Goal: Find contact information: Find contact information

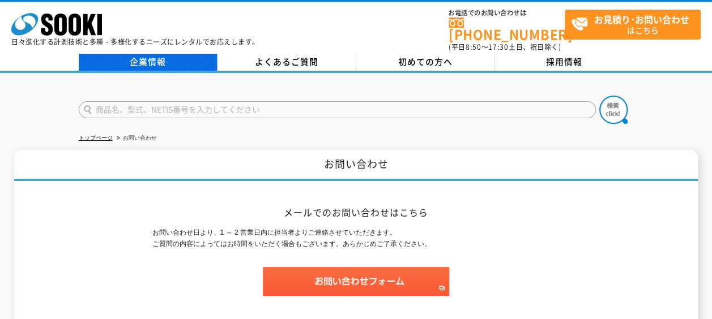
click at [199, 54] on link "企業情報" at bounding box center [148, 62] width 139 height 17
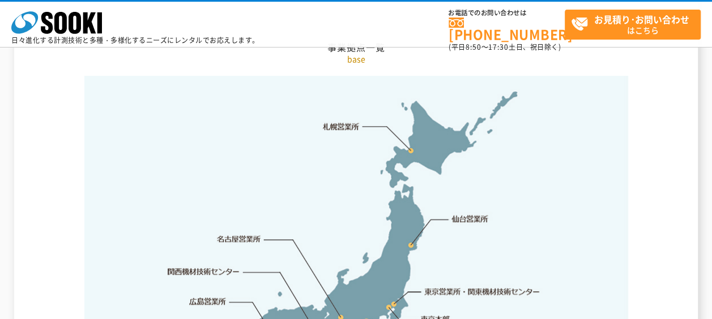
scroll to position [2319, 0]
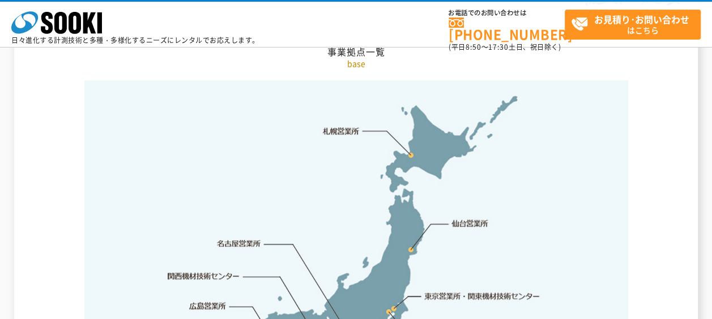
click at [458, 24] on link "[PHONE_NUMBER]" at bounding box center [506, 29] width 116 height 23
click at [576, 188] on img at bounding box center [355, 258] width 543 height 357
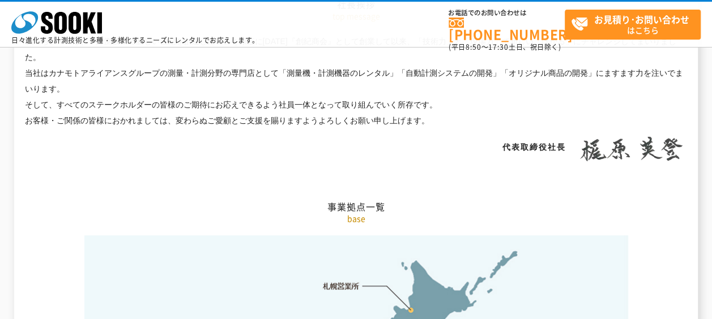
scroll to position [2162, 0]
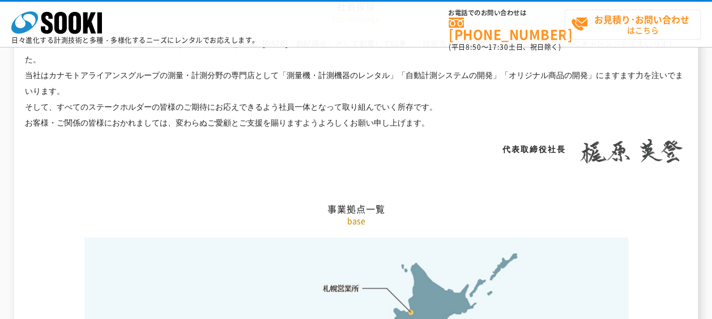
click at [597, 23] on strong "お見積り･お問い合わせ" at bounding box center [641, 19] width 95 height 14
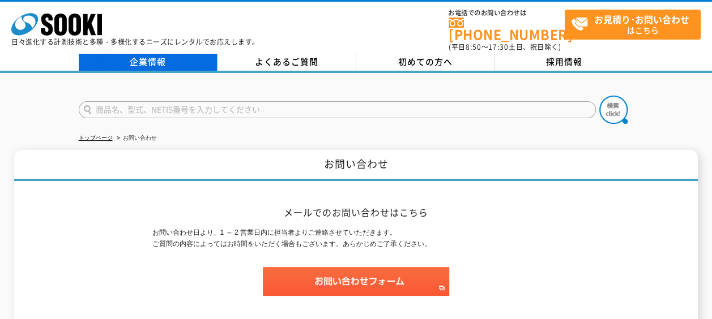
click at [174, 54] on link "企業情報" at bounding box center [148, 62] width 139 height 17
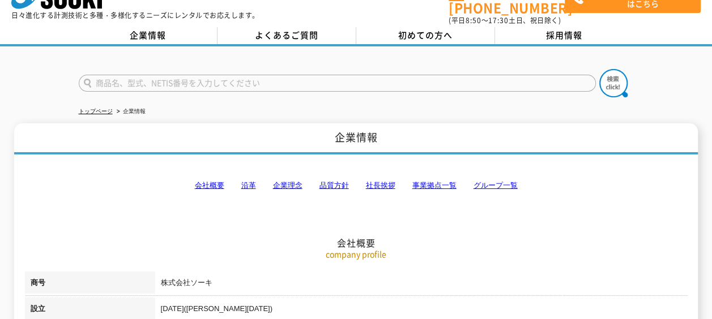
click at [210, 181] on link "会社概要" at bounding box center [209, 185] width 29 height 8
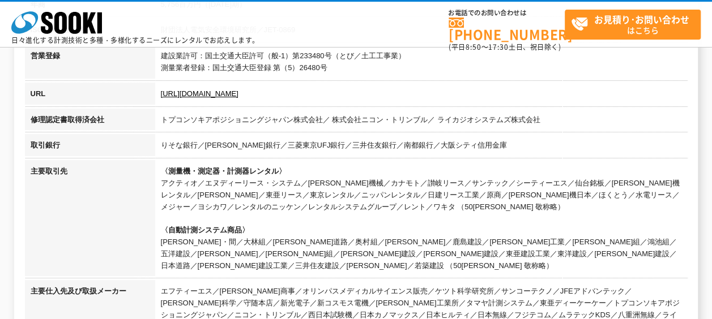
scroll to position [409, 0]
click at [181, 92] on link "[URL][DOMAIN_NAME]" at bounding box center [200, 93] width 78 height 8
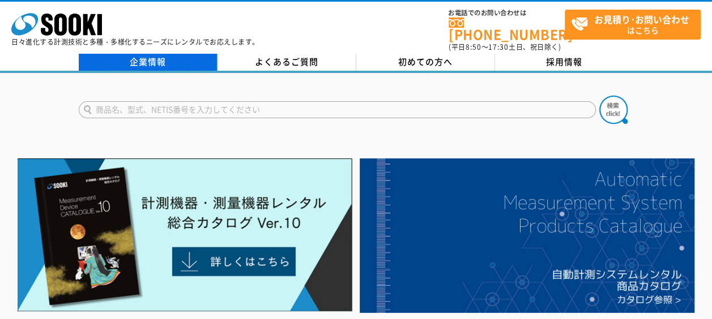
click at [148, 54] on link "企業情報" at bounding box center [148, 62] width 139 height 17
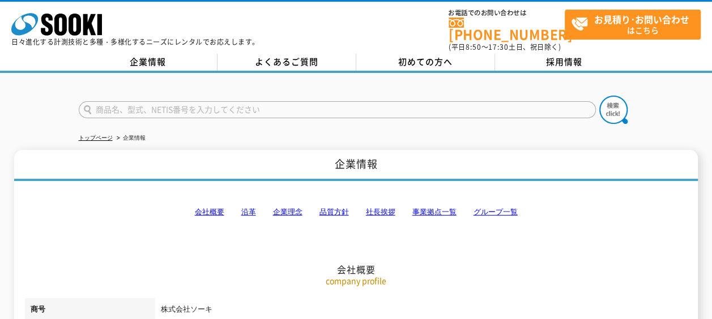
click at [438, 208] on link "事業拠点一覧" at bounding box center [434, 212] width 44 height 8
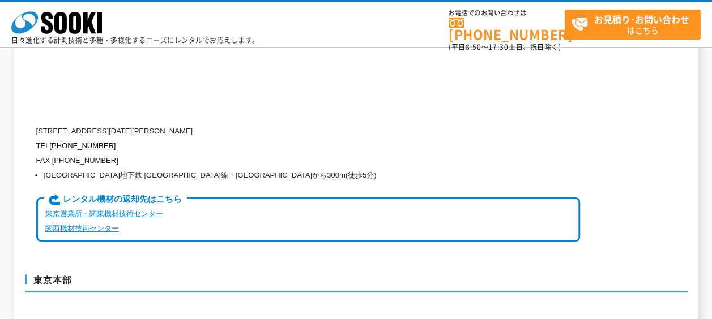
scroll to position [2808, 0]
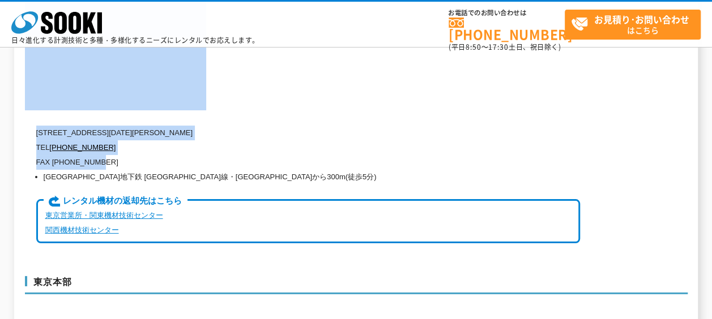
drag, startPoint x: 34, startPoint y: 120, endPoint x: 97, endPoint y: 136, distance: 65.3
click at [97, 136] on div "本社・大阪営業所 〒550-0005 大阪府大阪市西区西本町1-15-10 辰野西本町ビル13階 TEL 0120-856-990 FAX (06)6538-…" at bounding box center [356, 106] width 662 height 316
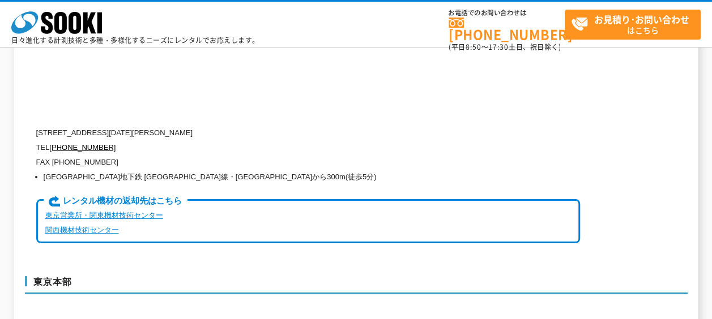
drag, startPoint x: 97, startPoint y: 136, endPoint x: 128, endPoint y: 136, distance: 31.1
click at [128, 155] on p "FAX (06)6538-3660" at bounding box center [307, 162] width 543 height 15
drag, startPoint x: 106, startPoint y: 138, endPoint x: 36, endPoint y: 125, distance: 71.4
click at [36, 126] on div "〒550-0005 大阪府大阪市西区西本町1-15-10 辰野西本町ビル13階 TEL 0120-856-990 FAX (06)6538-3660 大阪市営…" at bounding box center [307, 192] width 543 height 132
copy div "TEL 0120-856-990 FAX (06)6538-3660"
